Goal: Information Seeking & Learning: Learn about a topic

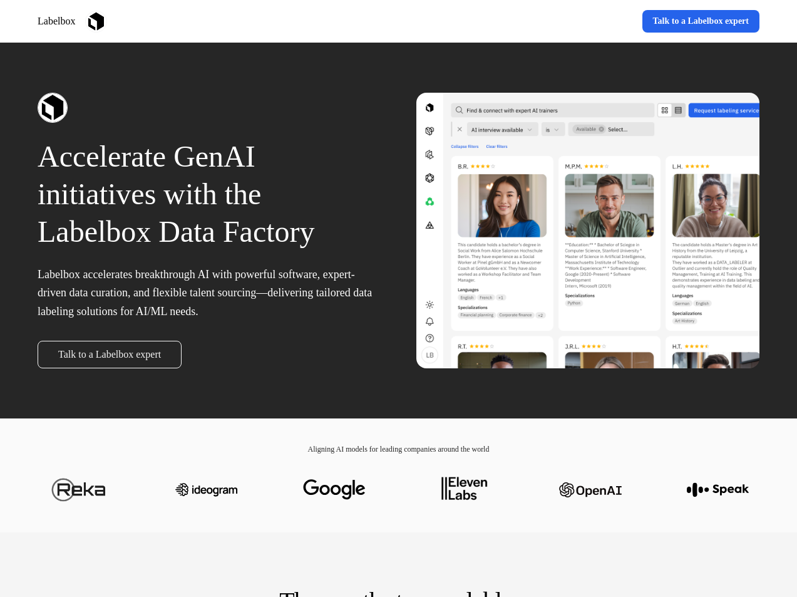
click at [398, 21] on div "Labelbox Learn more Talk to a Labelbox expert" at bounding box center [398, 21] width 797 height 43
click at [215, 21] on div "Labelbox" at bounding box center [216, 22] width 356 height 22
click at [582, 21] on div "Learn more Talk to a Labelbox expert" at bounding box center [582, 21] width 356 height 23
click at [398, 230] on div "Accelerate GenAI initiatives with the Labelbox Data Factory Labelbox accelerate…" at bounding box center [398, 231] width 797 height 376
click at [209, 230] on p "Accelerate GenAI initiatives with the Labelbox Data Factory" at bounding box center [210, 194] width 344 height 113
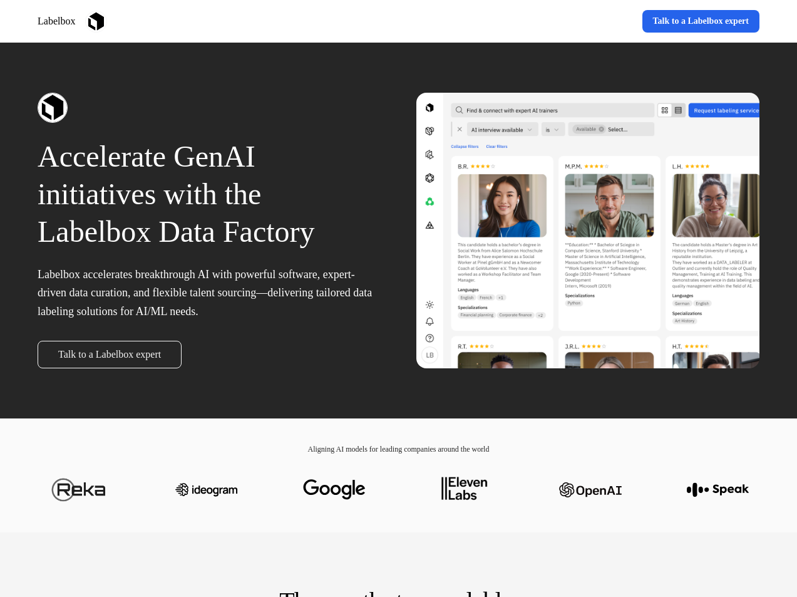
click at [209, 108] on div at bounding box center [210, 108] width 344 height 30
click at [209, 354] on div "Talk to a Labelbox expert" at bounding box center [210, 355] width 344 height 28
click at [588, 230] on div at bounding box center [588, 231] width 344 height 276
click at [398, 490] on div at bounding box center [399, 490] width 722 height 70
